Goal: Transaction & Acquisition: Purchase product/service

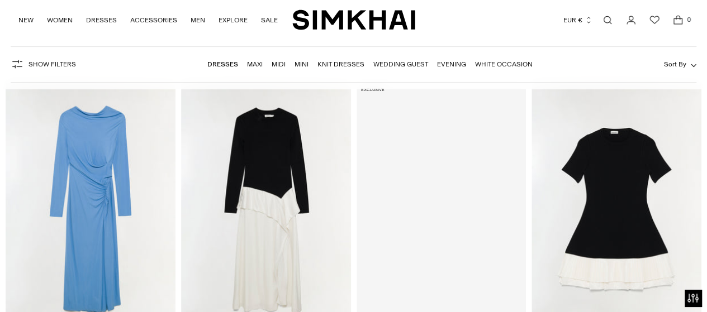
scroll to position [56, 0]
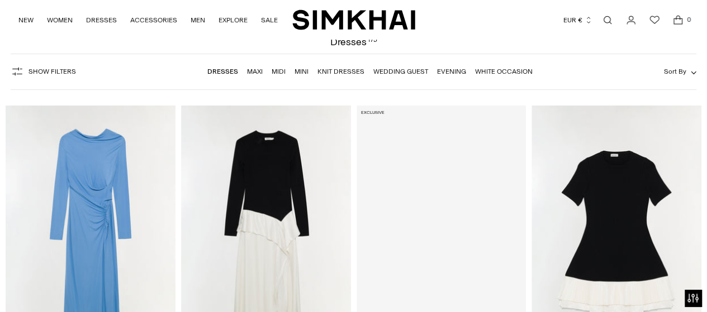
click at [0, 0] on img "Ferrera Draped Jersey Midi Dress" at bounding box center [0, 0] width 0 height 0
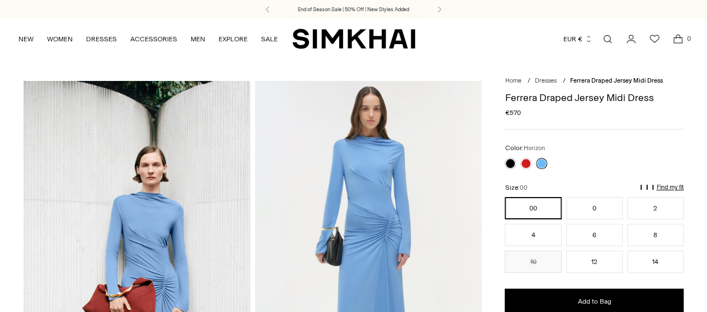
click at [664, 187] on p "Find my fit" at bounding box center [669, 187] width 27 height 7
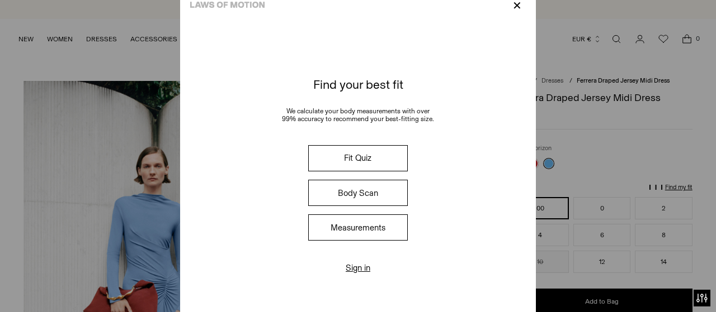
click at [518, 16] on div "✕" at bounding box center [358, 6] width 356 height 34
click at [517, 10] on p "✕" at bounding box center [516, 5] width 15 height 19
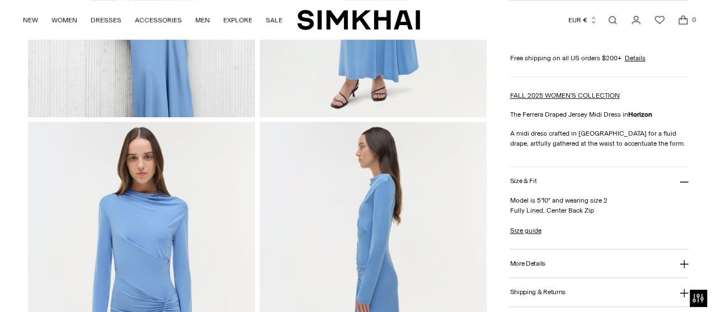
scroll to position [391, 0]
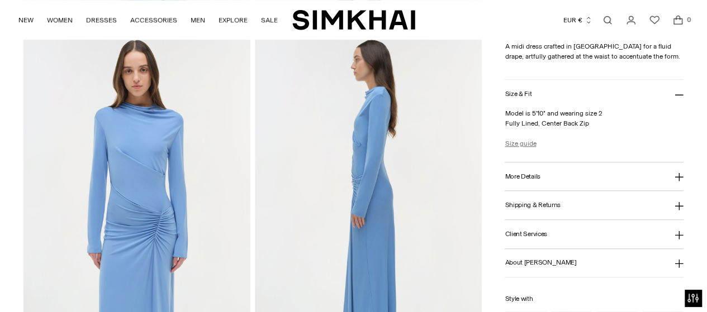
click at [529, 141] on link "Size guide" at bounding box center [520, 144] width 31 height 10
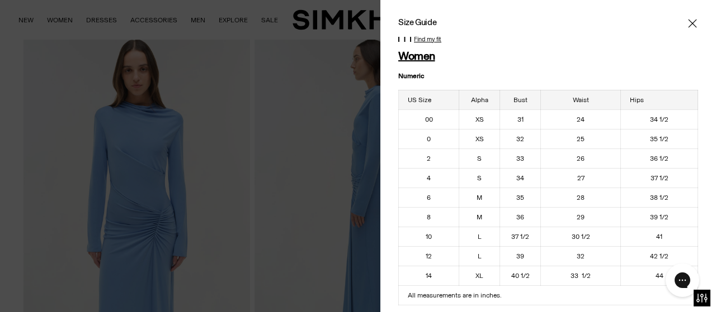
scroll to position [0, 0]
